Goal: Information Seeking & Learning: Learn about a topic

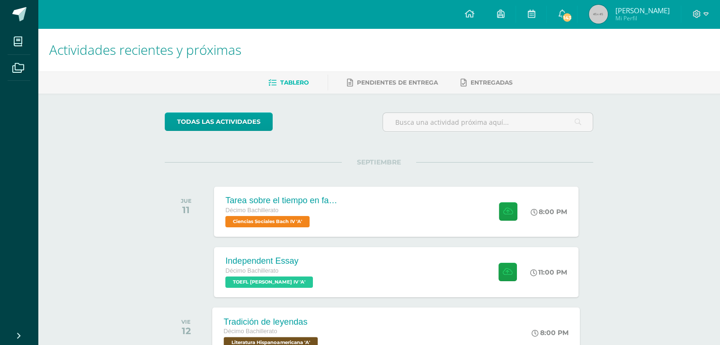
click at [357, 327] on div "Tradición de leyendas Décimo Bachillerato Literatura Hispanoamericana 'A' 8:00 …" at bounding box center [396, 333] width 368 height 51
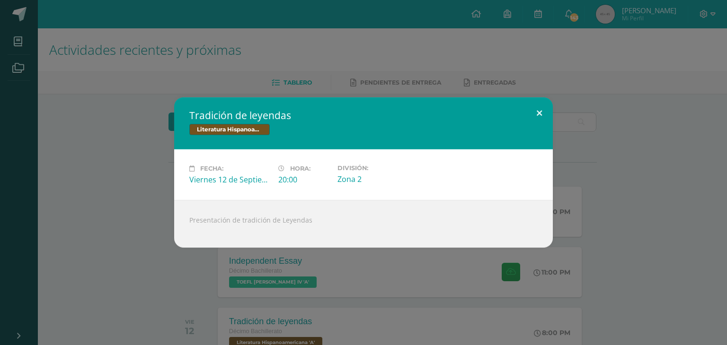
click at [538, 109] on button at bounding box center [539, 113] width 27 height 32
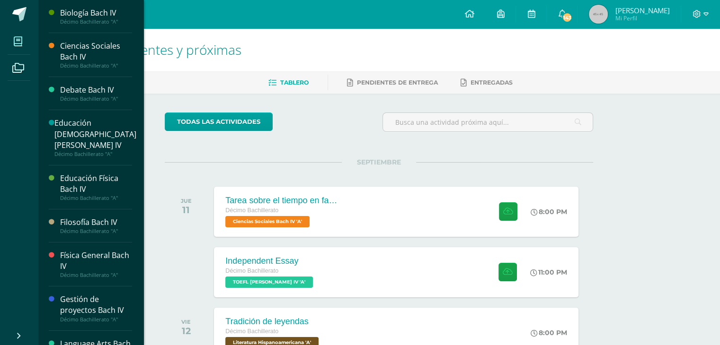
click at [21, 38] on icon at bounding box center [18, 41] width 9 height 9
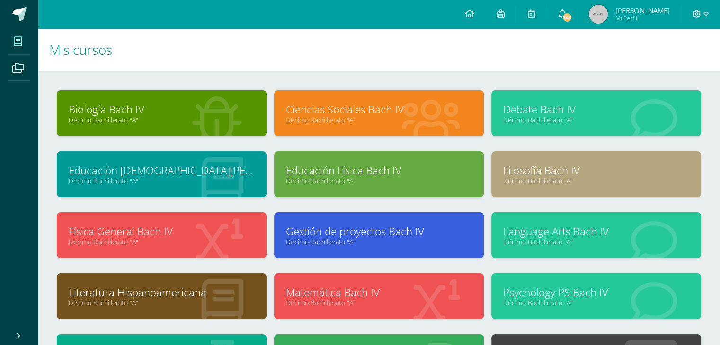
click at [698, 105] on div at bounding box center [654, 113] width 94 height 63
click at [194, 294] on link "Literatura Hispanoamericana" at bounding box center [162, 292] width 186 height 15
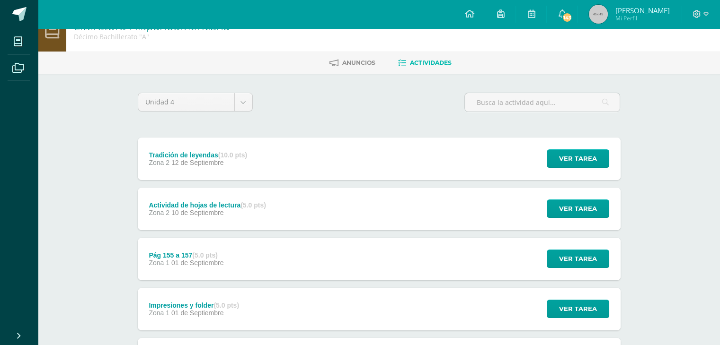
scroll to position [21, 0]
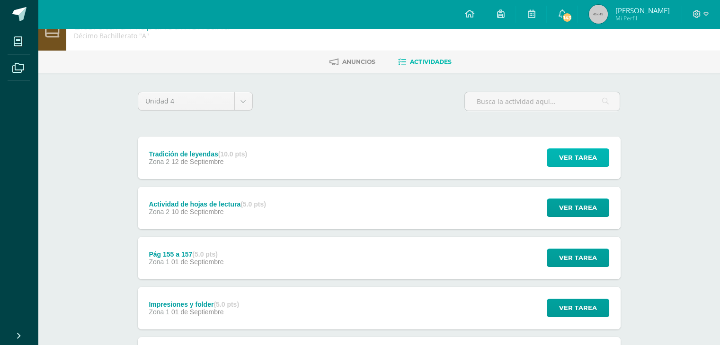
click at [566, 153] on span "Ver tarea" at bounding box center [578, 158] width 38 height 18
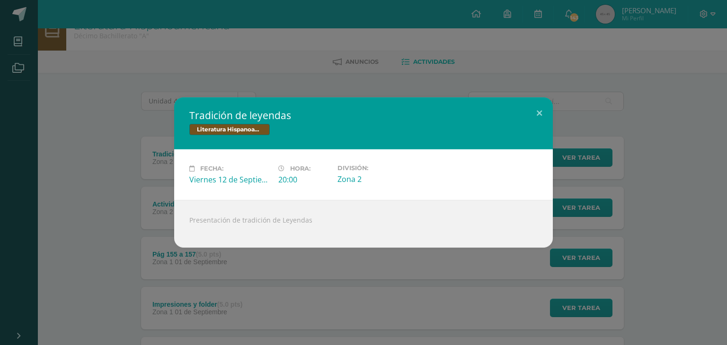
click at [614, 203] on div "Tradición de leyendas Literatura Hispanoamericana Fecha: Viernes 12 de Septiemb…" at bounding box center [363, 172] width 719 height 150
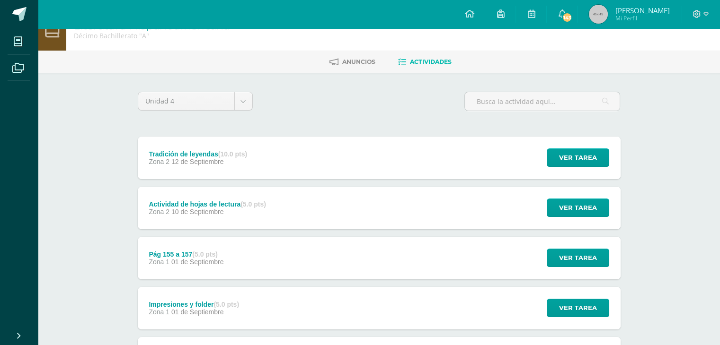
click at [429, 197] on div "Actividad de hojas de lectura (5.0 pts) Zona 2 10 de Septiembre Ver tarea Activ…" at bounding box center [379, 208] width 483 height 43
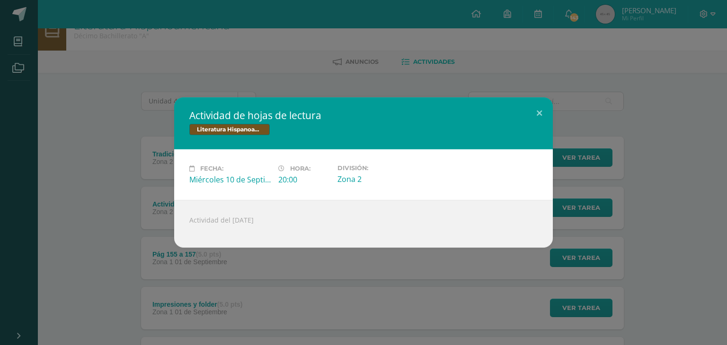
click at [231, 72] on div "Actividad de hojas de lectura Literatura Hispanoamericana Fecha: Miércoles 10 d…" at bounding box center [363, 172] width 727 height 345
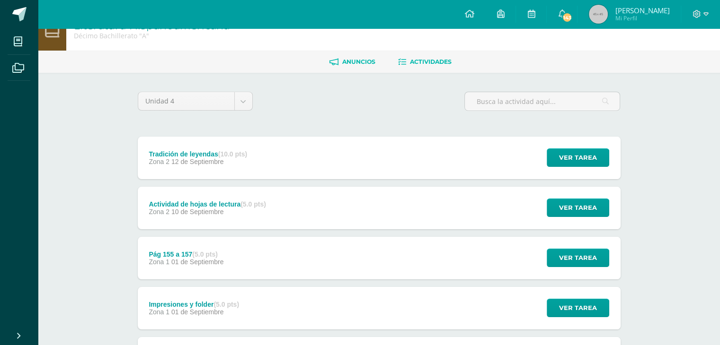
click at [344, 60] on span "Anuncios" at bounding box center [358, 61] width 33 height 7
